Goal: Check status: Check status

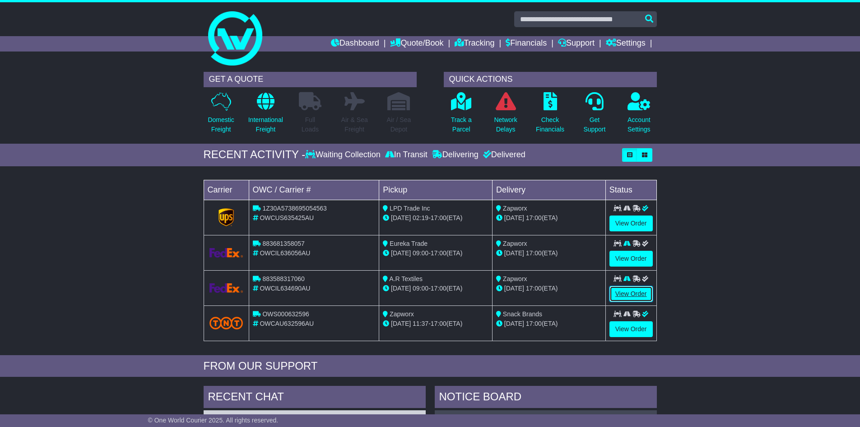
click at [630, 297] on link "View Order" at bounding box center [631, 294] width 43 height 16
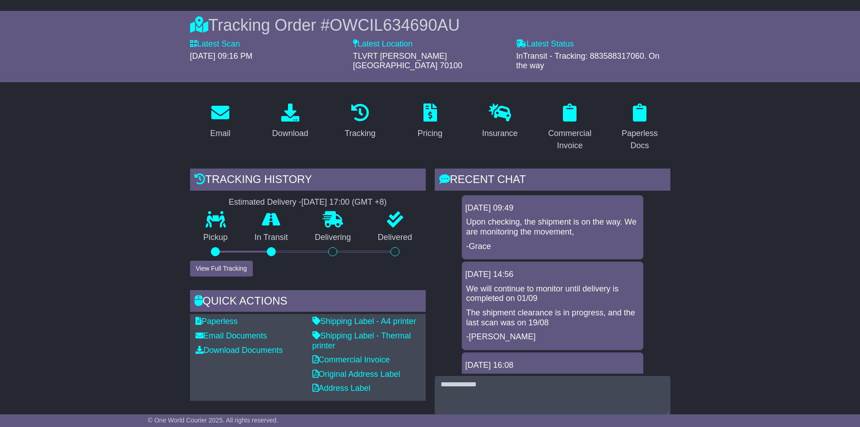
scroll to position [90, 0]
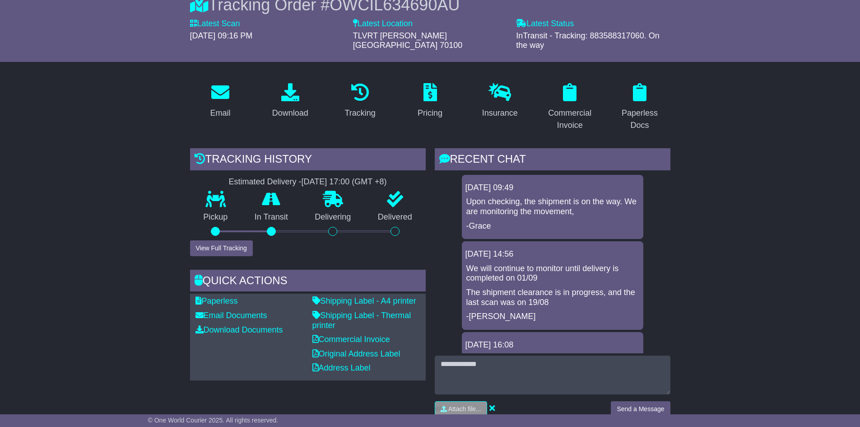
drag, startPoint x: 376, startPoint y: 47, endPoint x: 354, endPoint y: 38, distance: 23.9
click at [353, 38] on div "TLVRT BEN GURION AIRPORT Israel 70100" at bounding box center [430, 40] width 154 height 19
copy span "TLVRT BEN GURION AIRPORT Israel 70100"
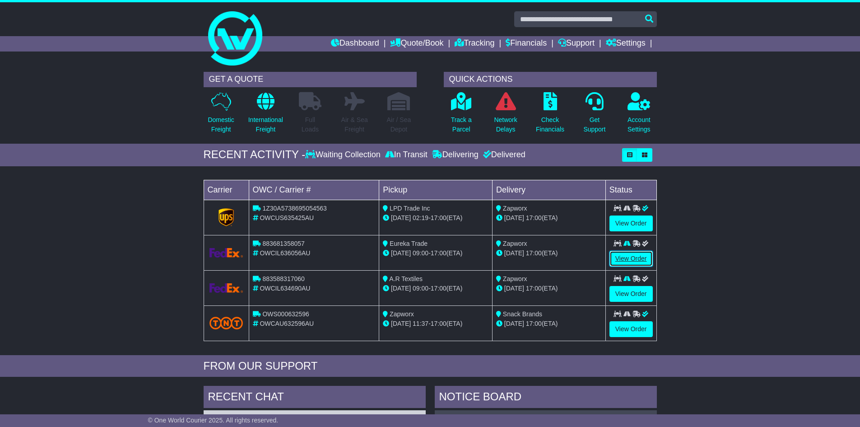
click at [636, 257] on link "View Order" at bounding box center [631, 259] width 43 height 16
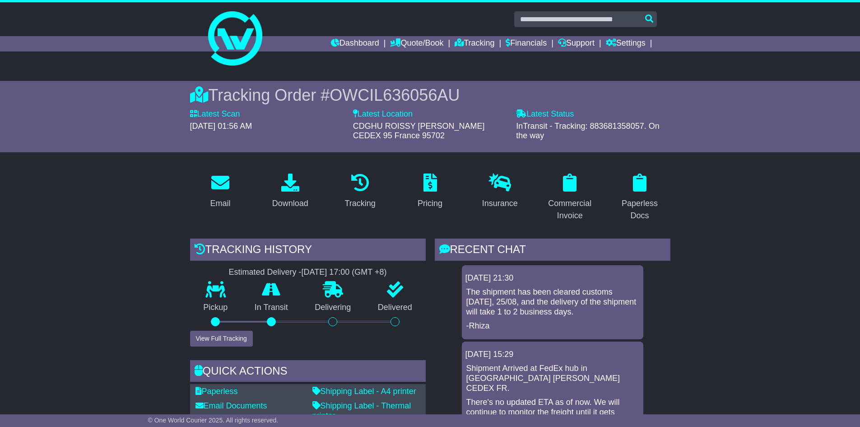
drag, startPoint x: 448, startPoint y: 138, endPoint x: 354, endPoint y: 128, distance: 94.9
click at [354, 128] on div "CDGHU ROISSY CHARLES DE GAULLE CEDEX 95 France 95702" at bounding box center [430, 130] width 154 height 19
copy span "CDGHU ROISSY CHARLES DE GAULLE CEDEX 95 France 95702"
